Goal: Transaction & Acquisition: Purchase product/service

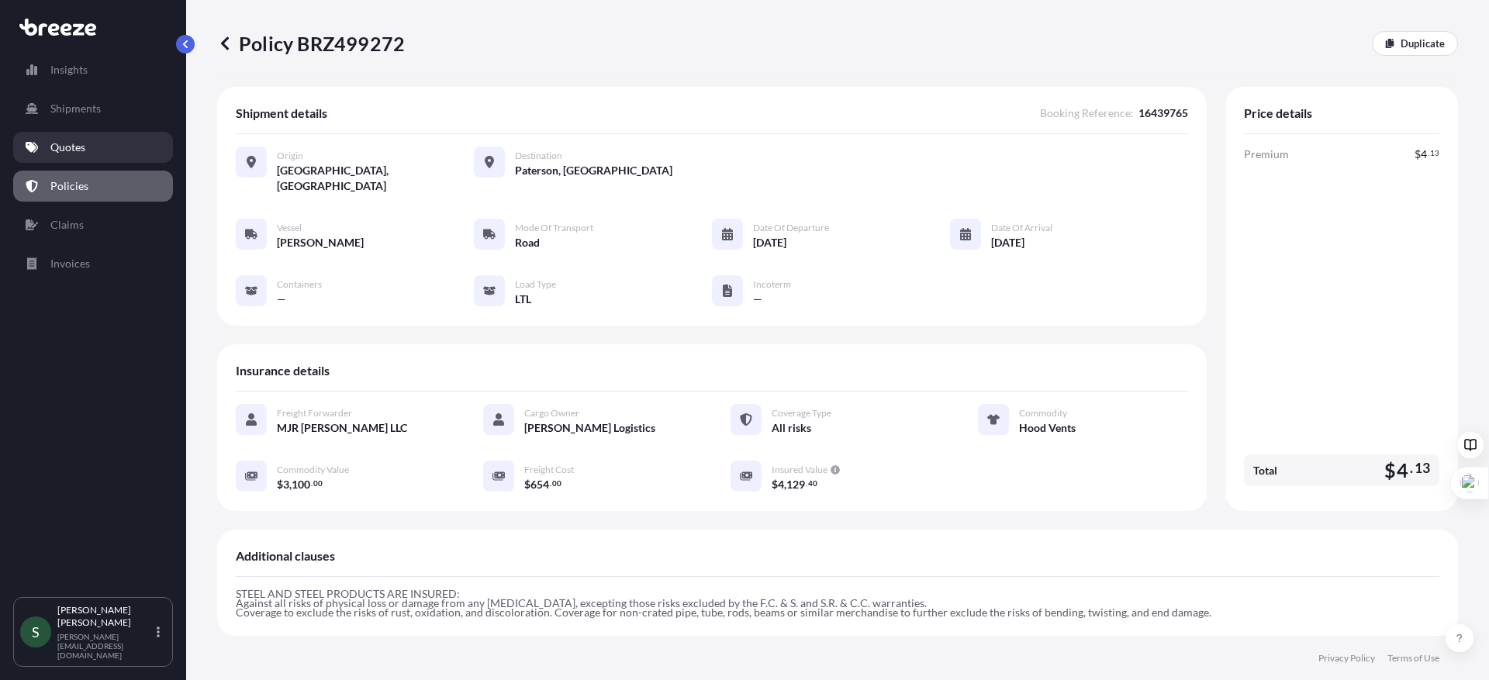
click at [72, 156] on link "Quotes" at bounding box center [93, 147] width 160 height 31
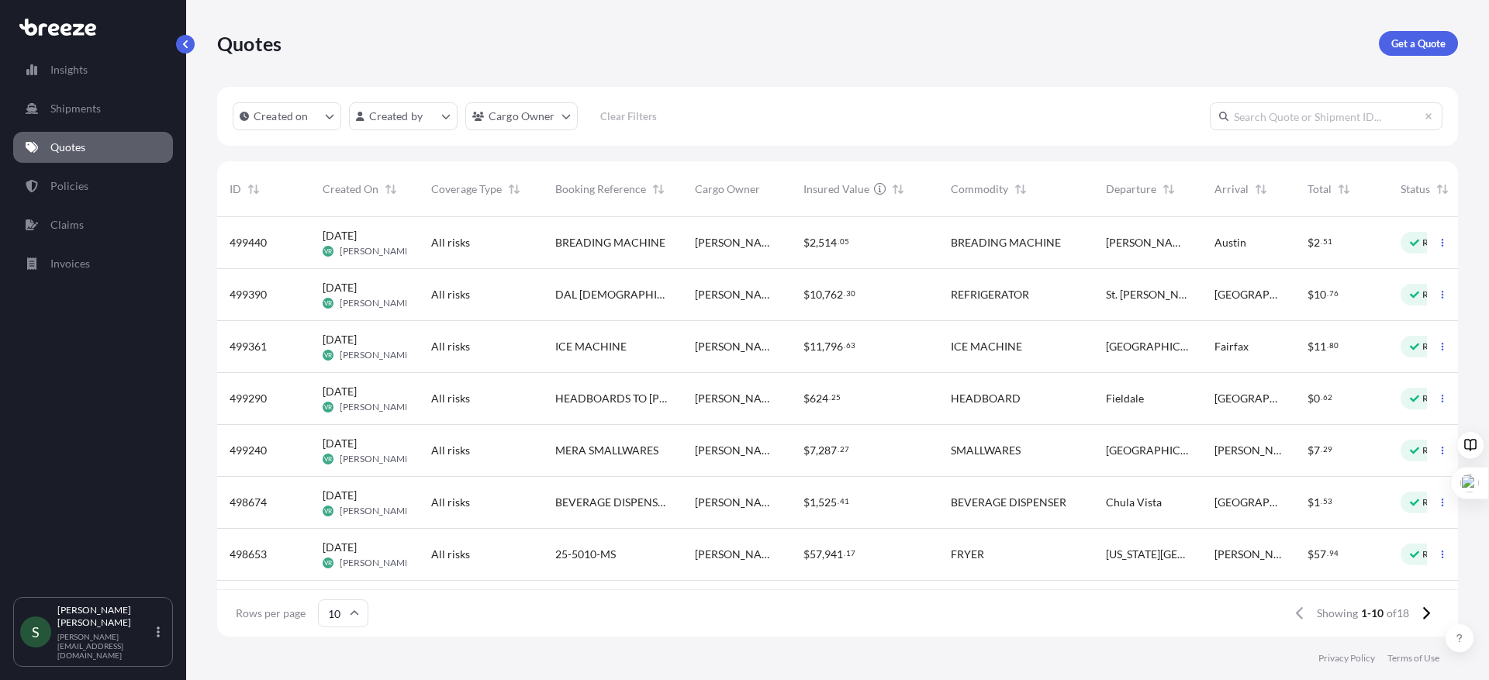
scroll to position [0, 81]
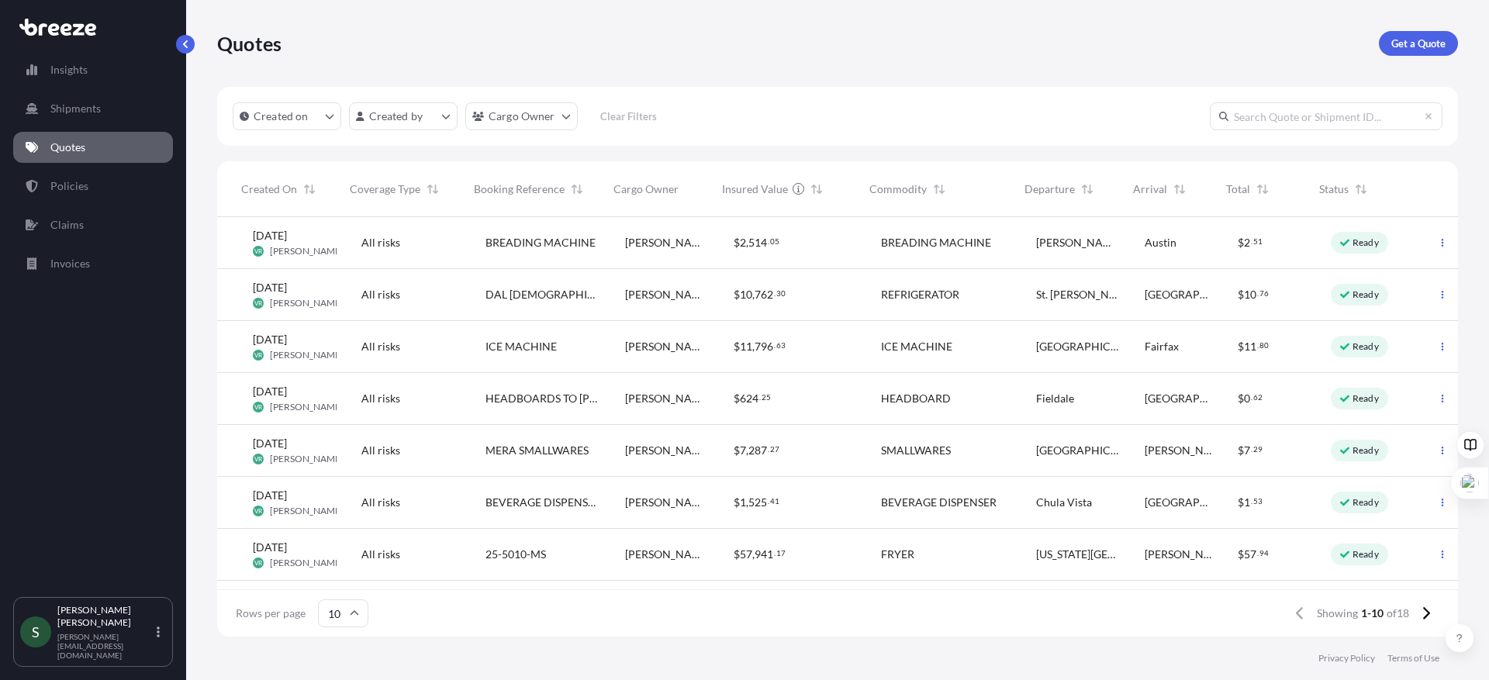
click at [1145, 243] on span "Austin" at bounding box center [1161, 243] width 32 height 16
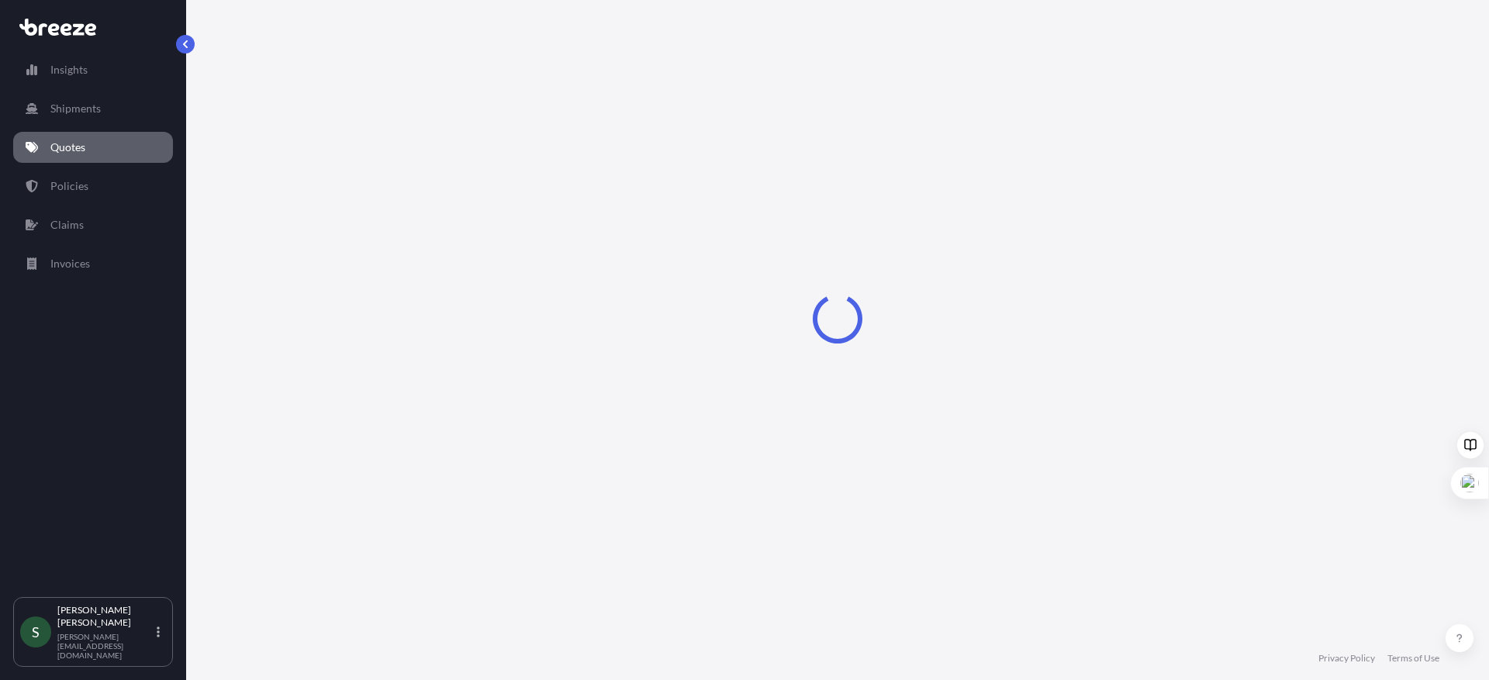
select select "Road"
select select "1"
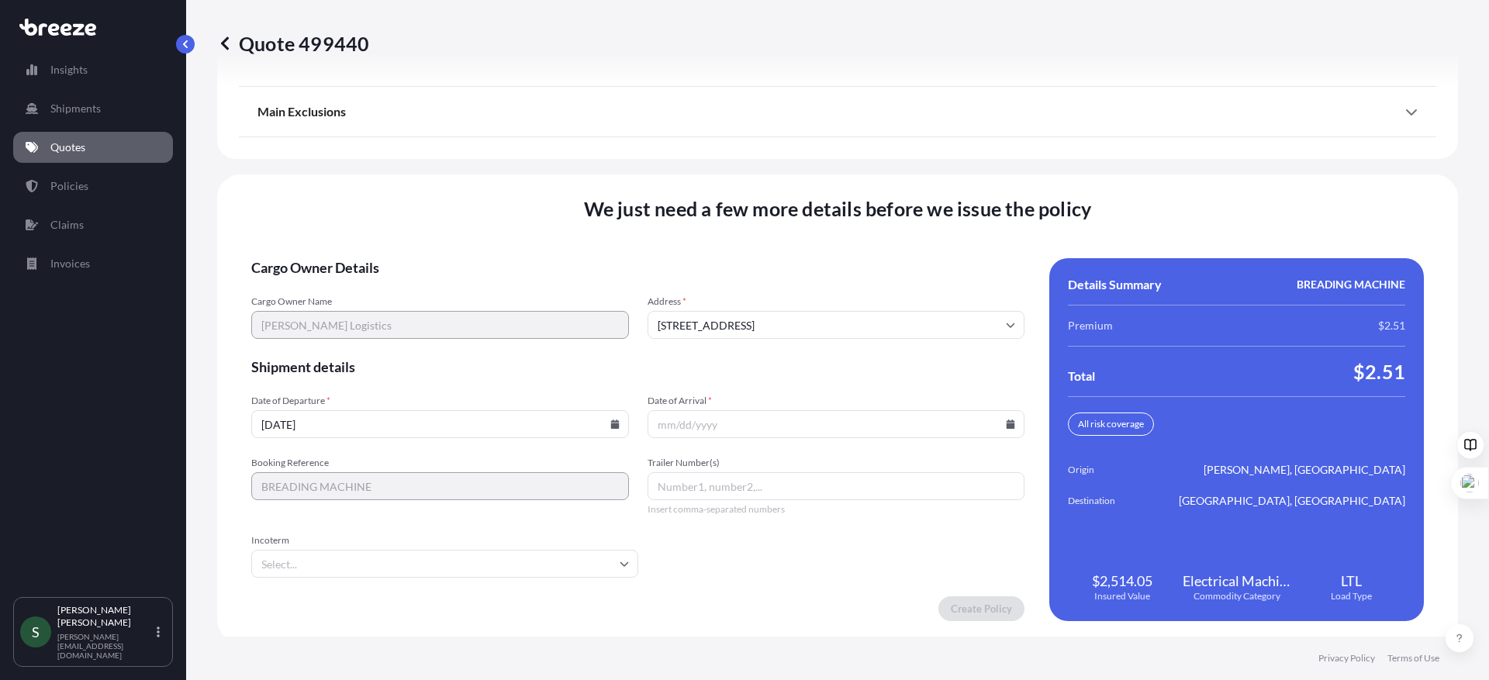
scroll to position [2028, 0]
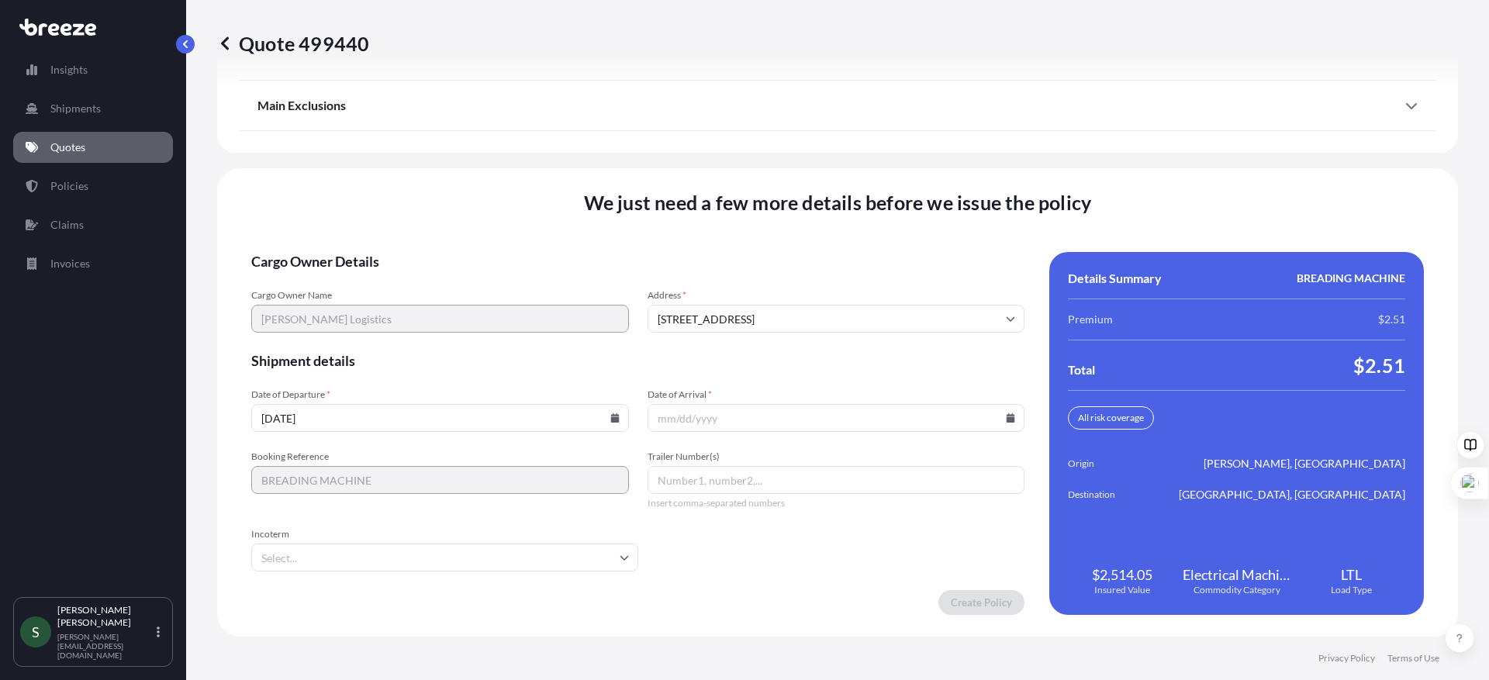
click at [610, 422] on icon at bounding box center [614, 417] width 9 height 9
click at [330, 306] on button "22" at bounding box center [329, 309] width 25 height 25
type input "[DATE]"
click at [1011, 422] on input "Date of Arrival *" at bounding box center [836, 418] width 378 height 28
click at [1007, 420] on input "Date of Arrival *" at bounding box center [836, 418] width 378 height 28
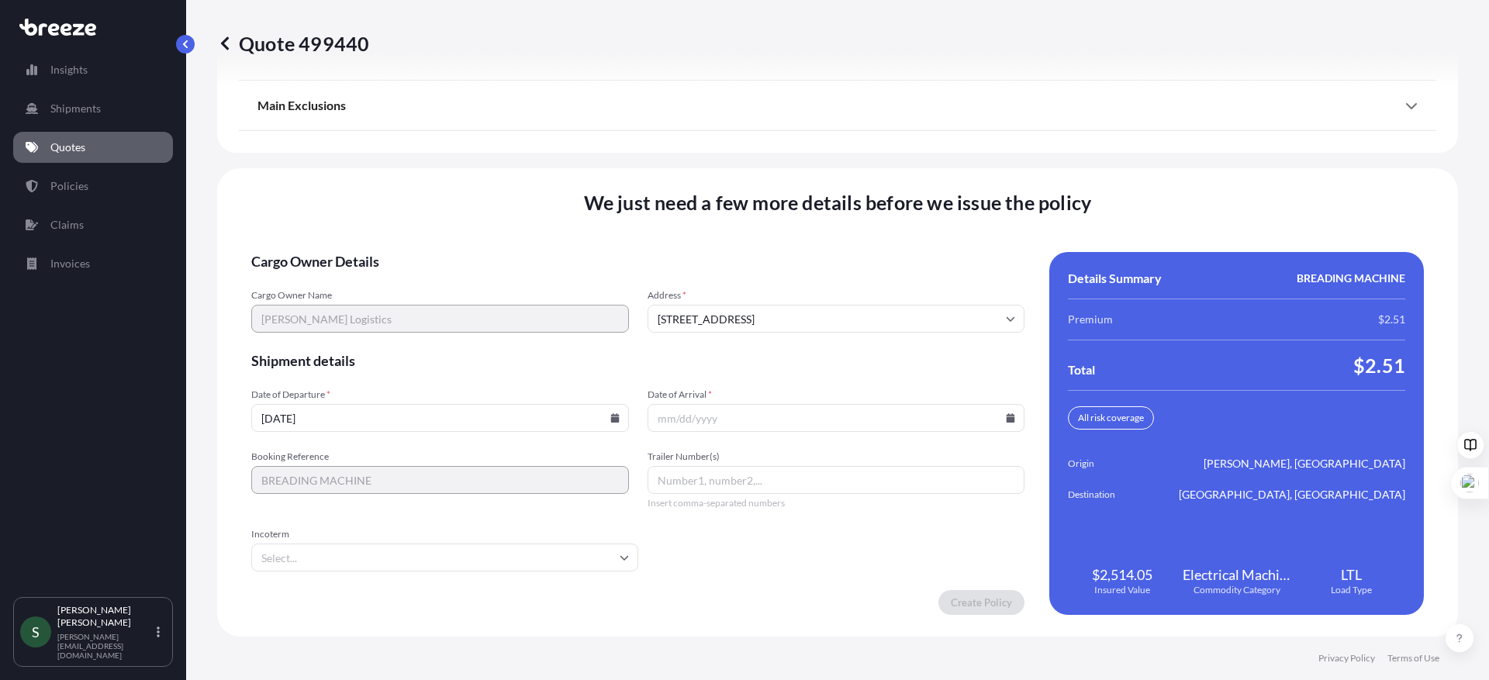
click at [1006, 418] on icon at bounding box center [1010, 417] width 9 height 9
click at [821, 310] on button "25" at bounding box center [830, 309] width 25 height 25
type input "[DATE]"
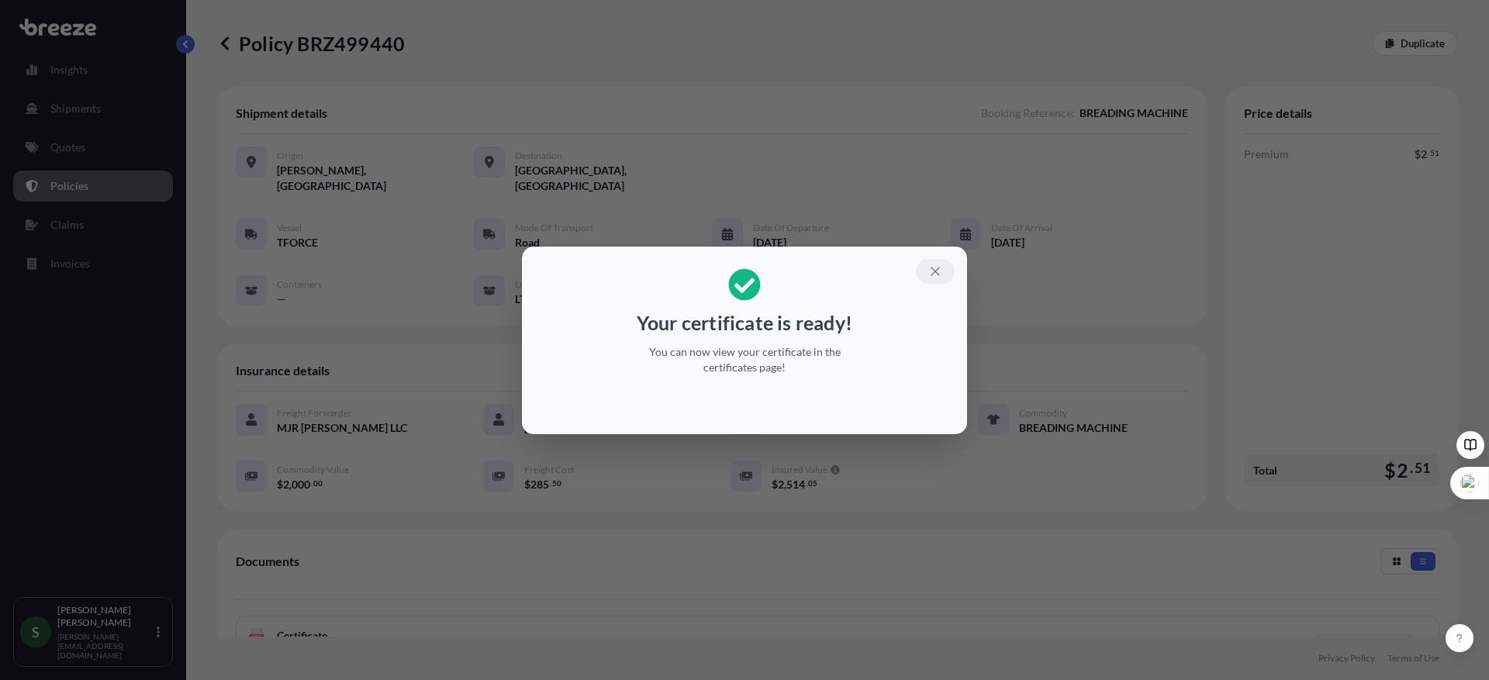
click at [937, 266] on icon "button" at bounding box center [935, 271] width 14 height 14
